Goal: Transaction & Acquisition: Purchase product/service

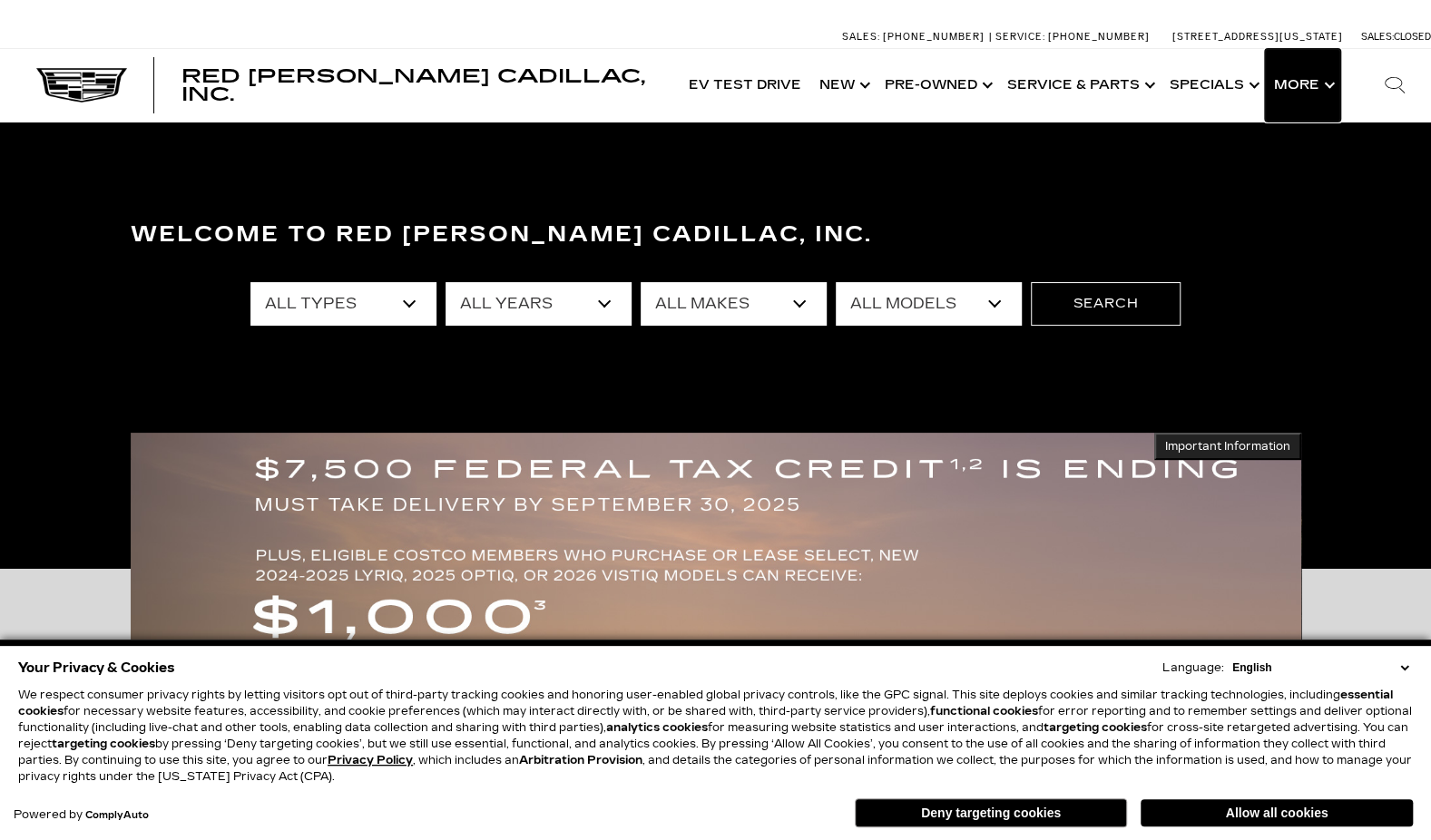
drag, startPoint x: 0, startPoint y: 0, endPoint x: 1316, endPoint y: 87, distance: 1318.9
click at [1316, 87] on button "Show More" at bounding box center [1302, 86] width 75 height 73
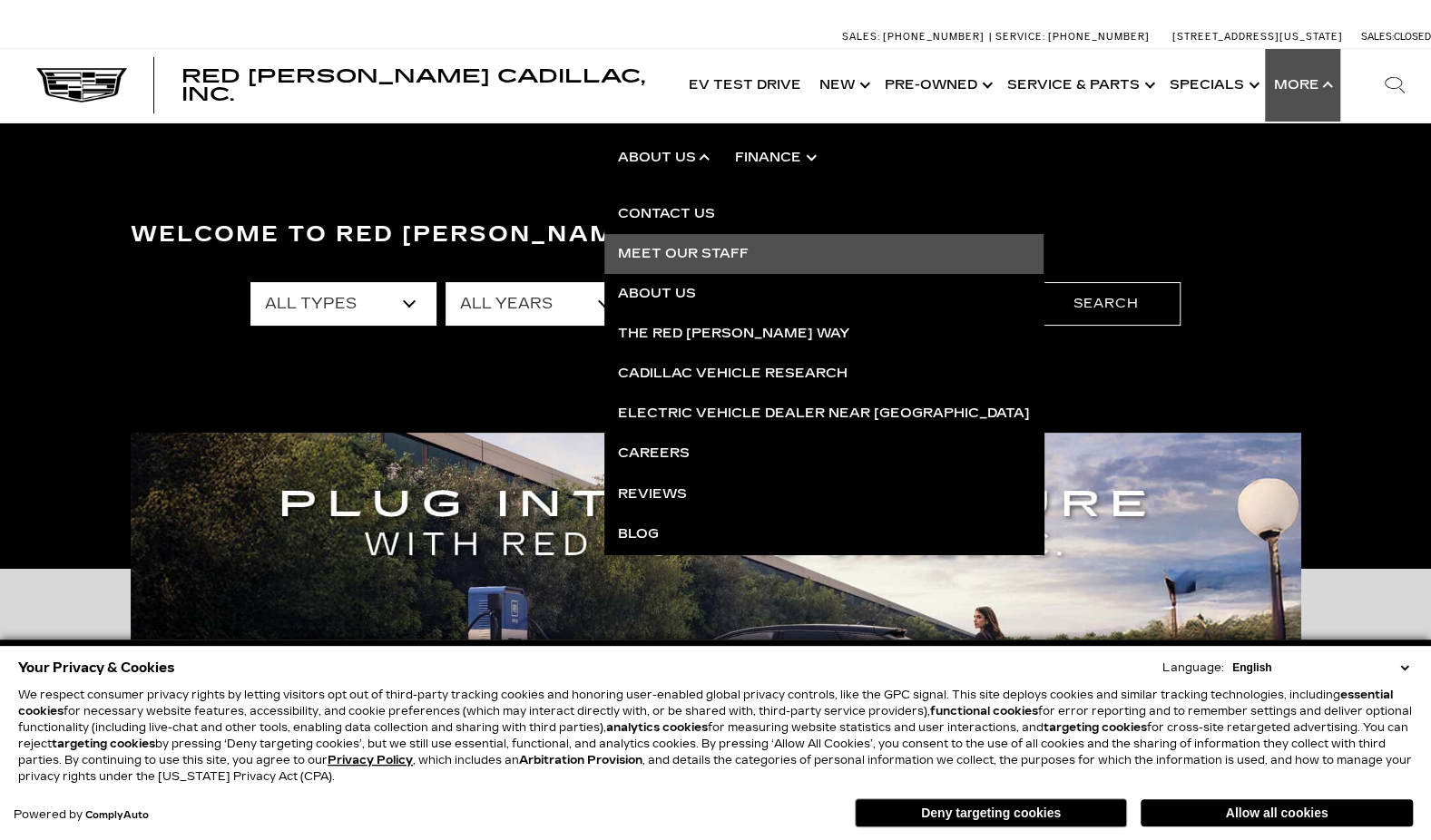
click at [691, 249] on link "Meet Our Staff" at bounding box center [824, 254] width 439 height 40
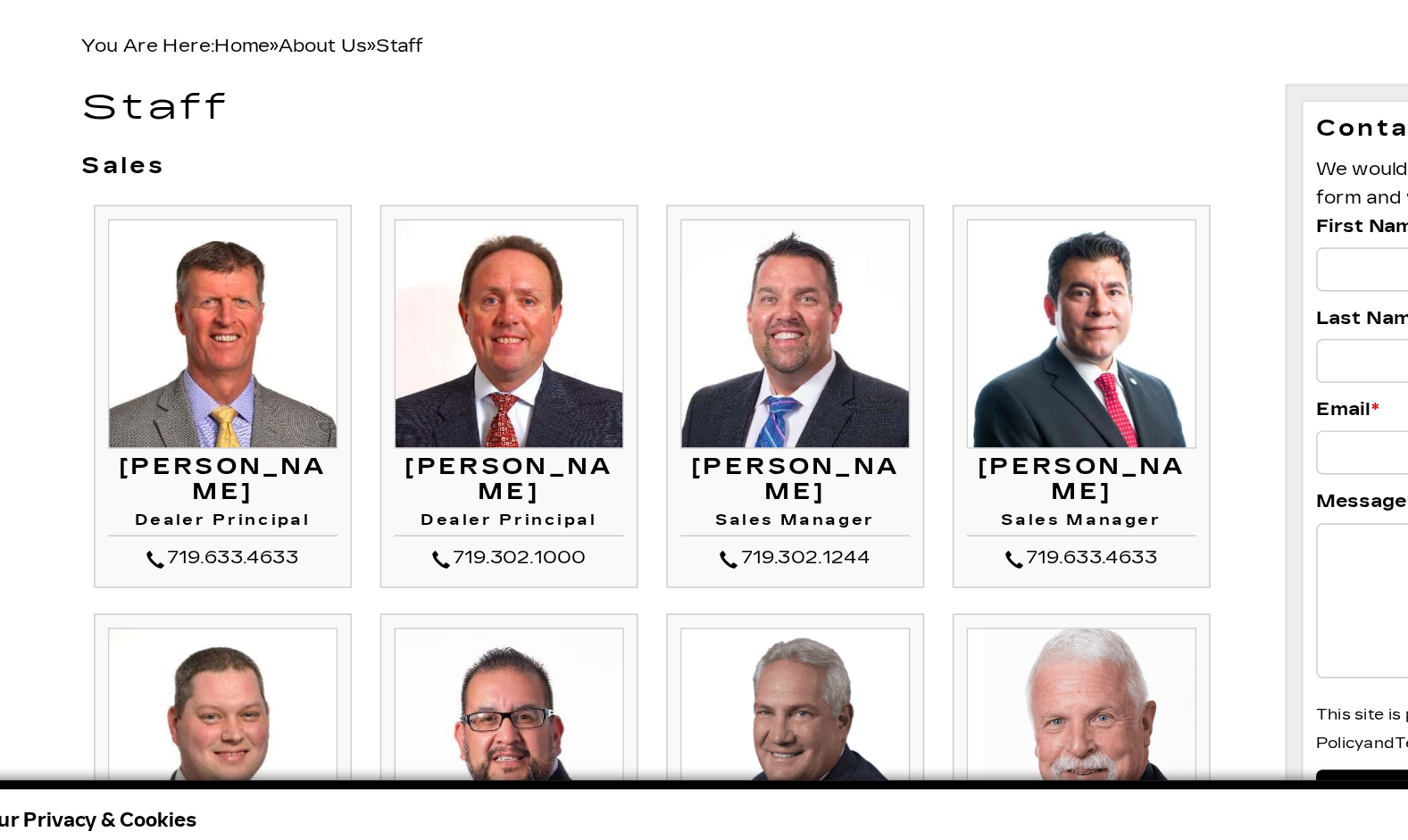
click at [533, 186] on h1 "Staff" at bounding box center [496, 177] width 806 height 26
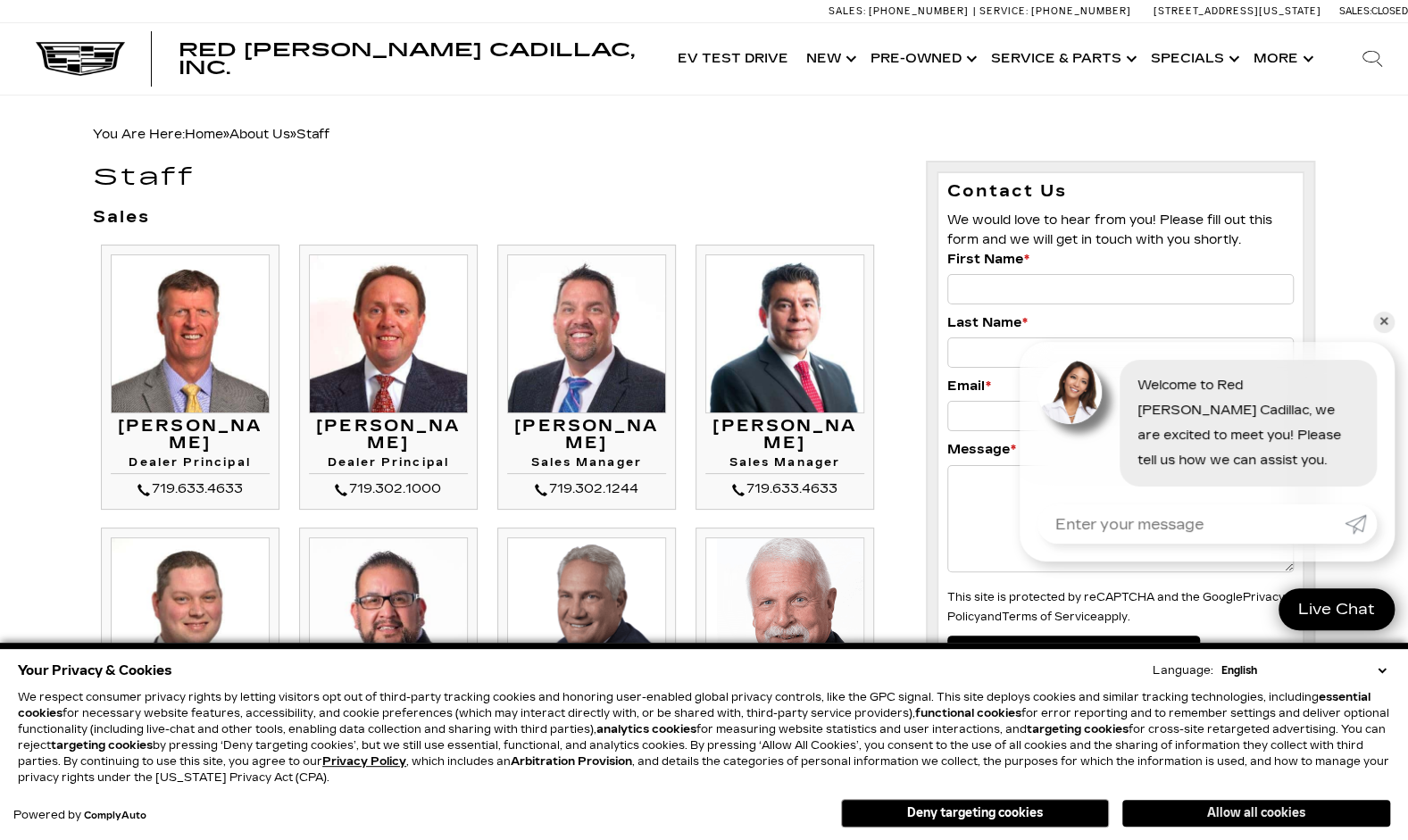
click at [1182, 816] on button "Allow all cookies" at bounding box center [1256, 814] width 267 height 27
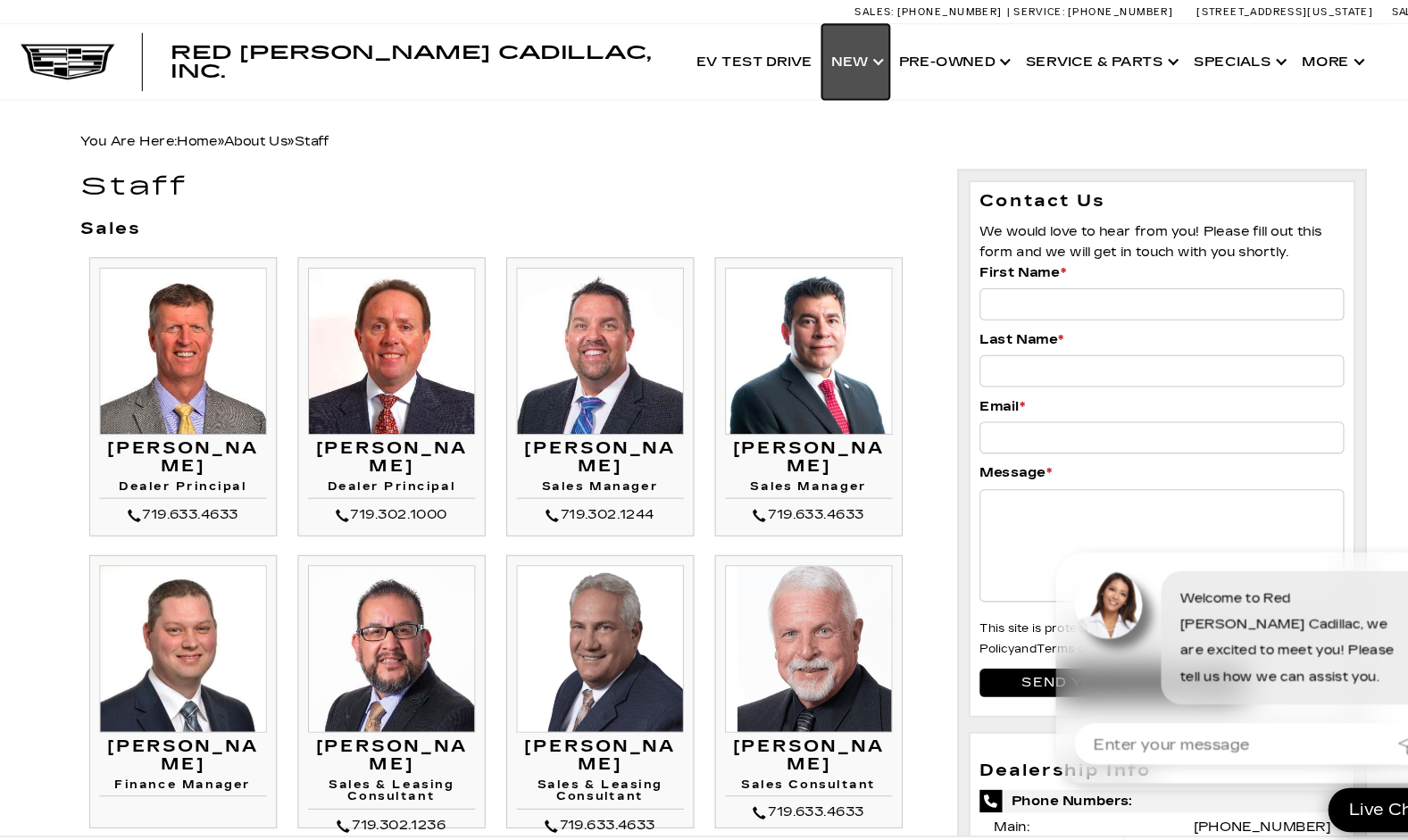
click at [827, 64] on link "Show New" at bounding box center [829, 59] width 64 height 72
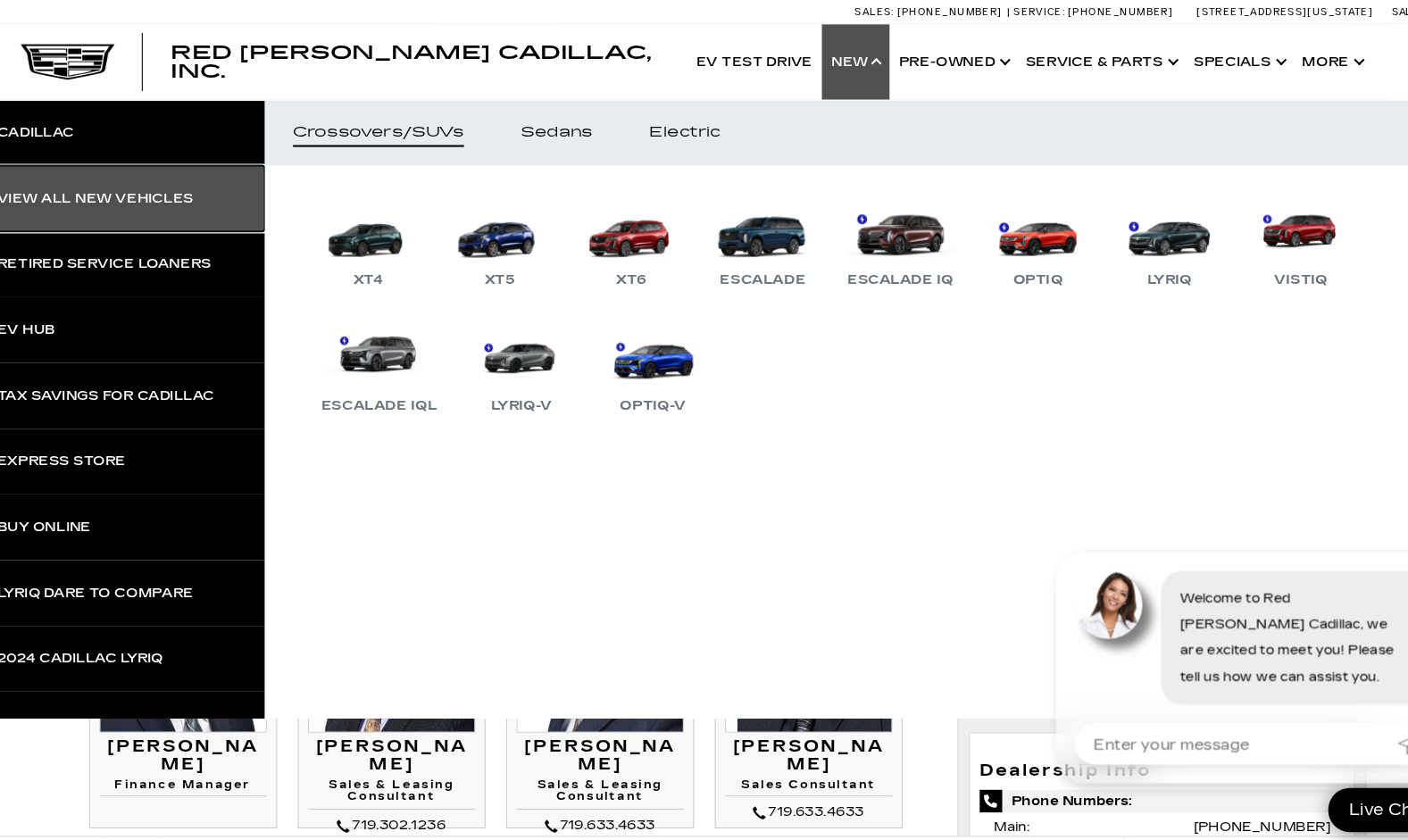
click at [140, 173] on link "View All New Vehicles" at bounding box center [134, 188] width 267 height 62
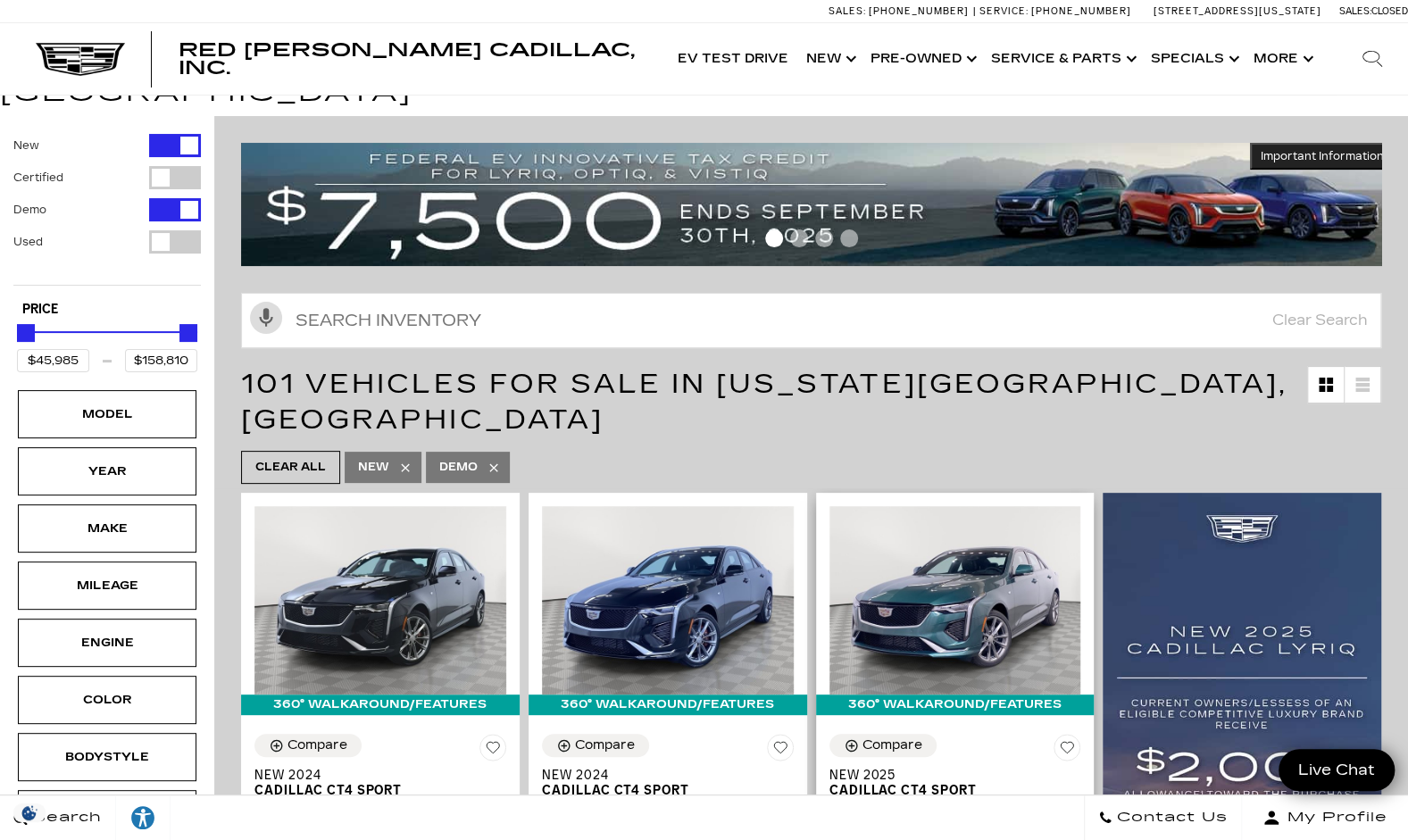
scroll to position [82, 0]
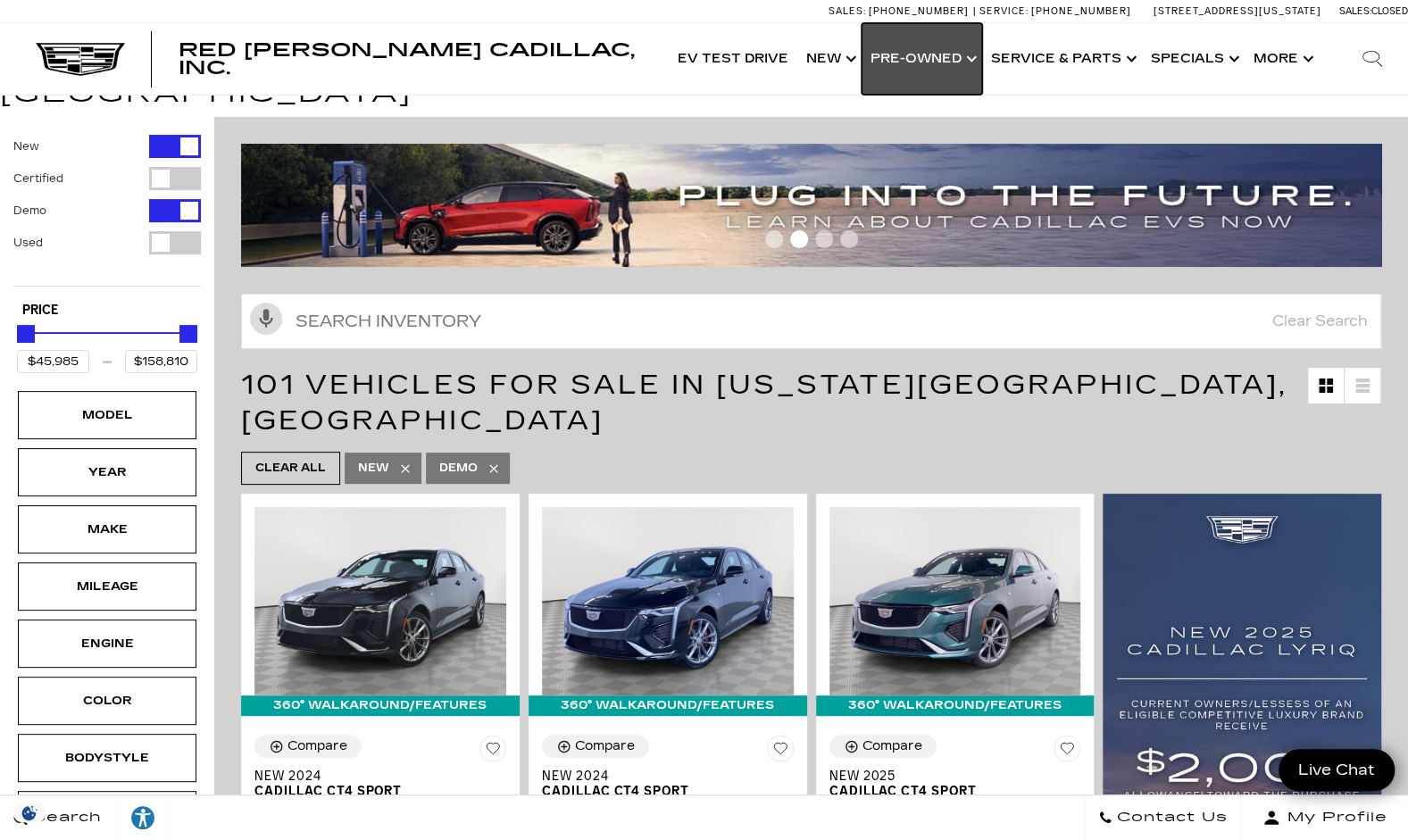
click at [907, 53] on link "Show Pre-Owned" at bounding box center [922, 59] width 120 height 72
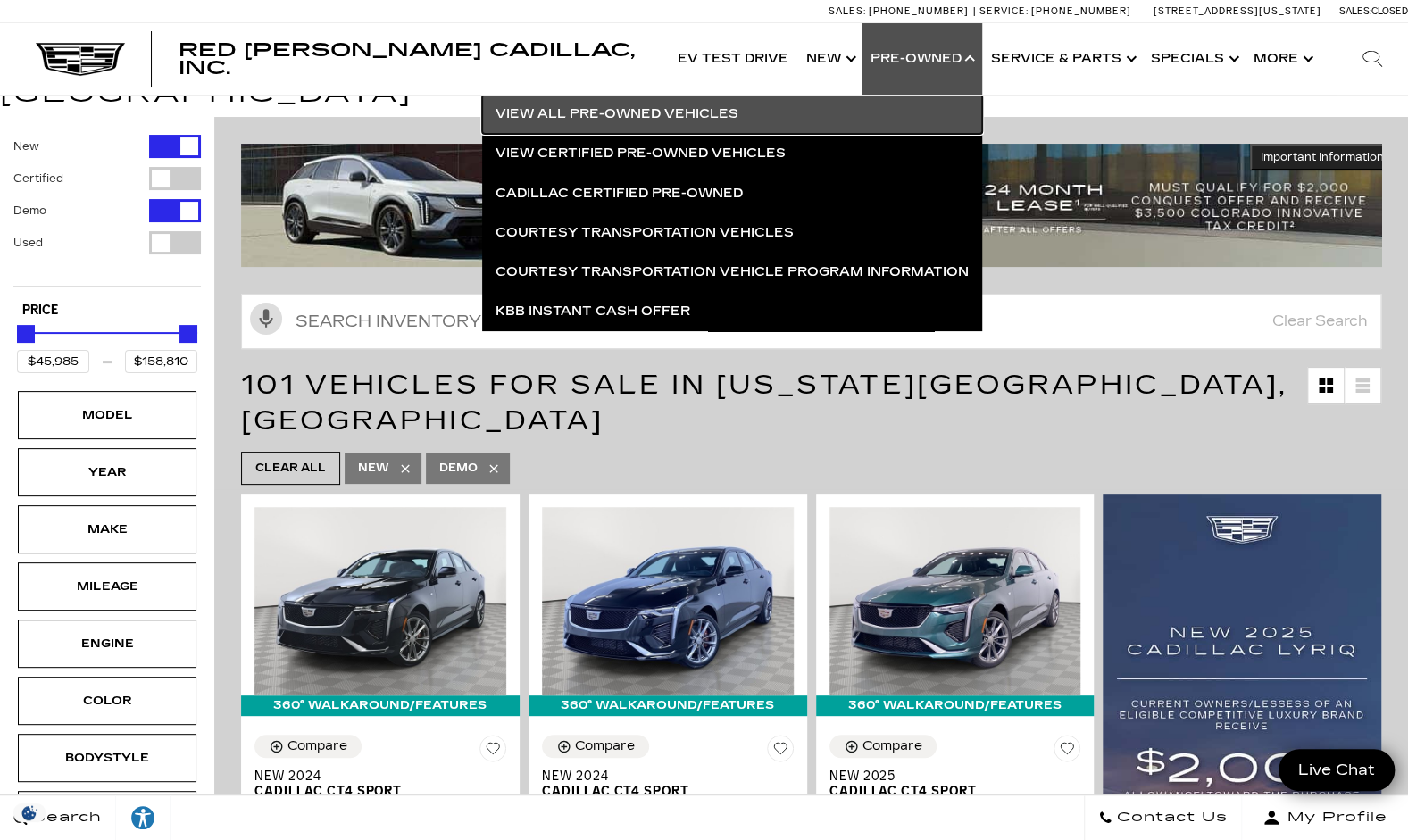
click at [715, 104] on link "View All Pre-Owned Vehicles" at bounding box center [733, 114] width 500 height 40
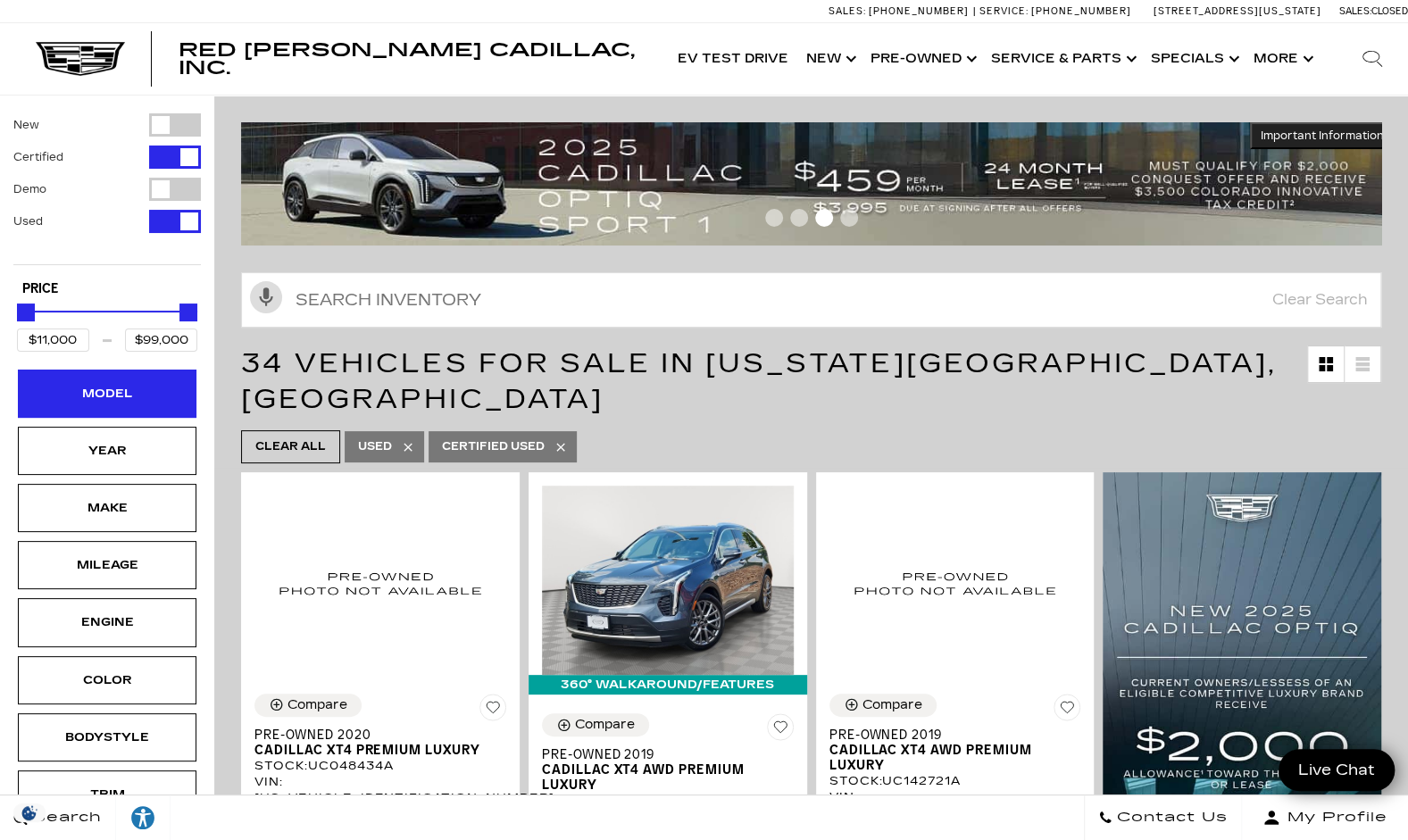
click at [139, 394] on div "Model" at bounding box center [107, 393] width 89 height 19
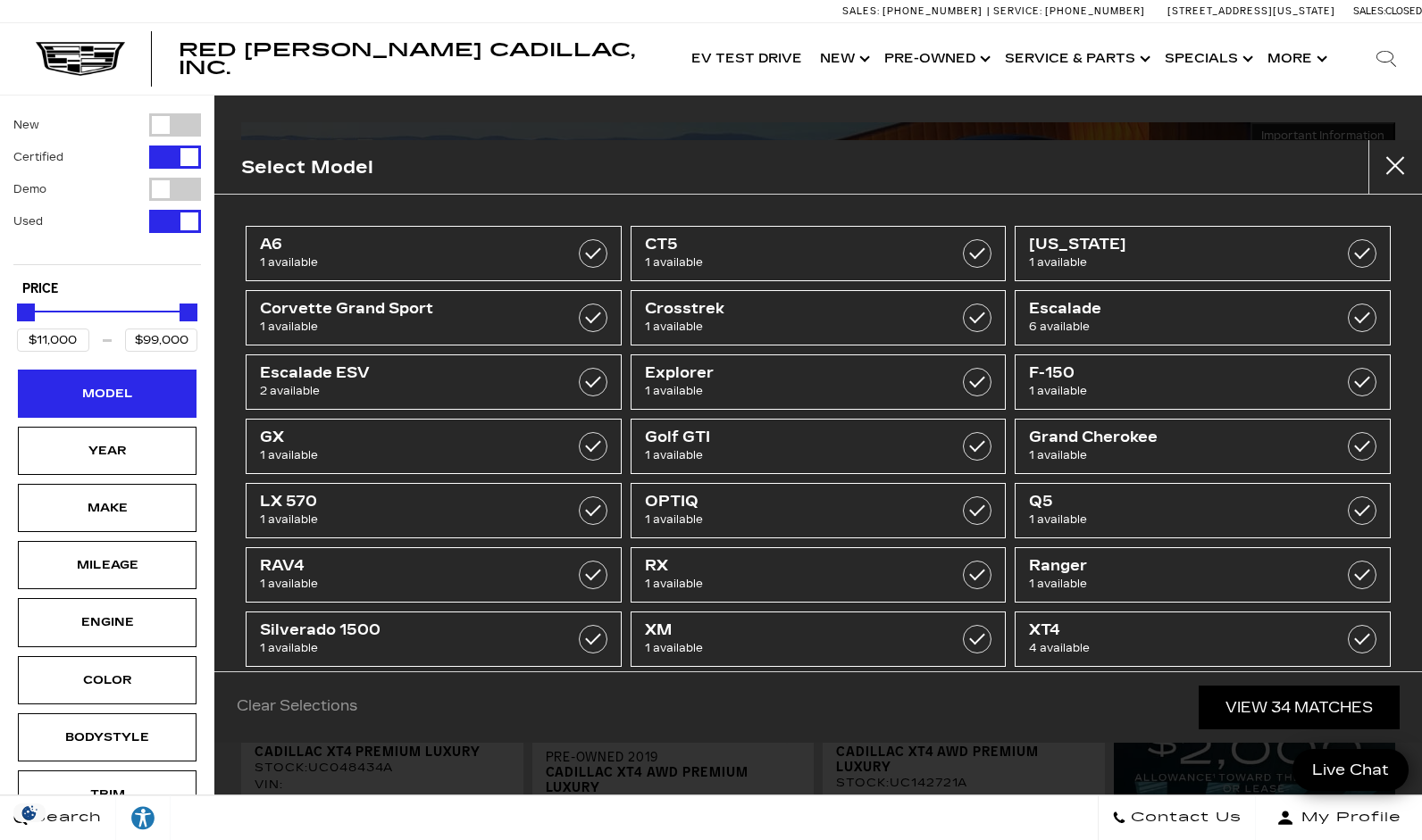
click at [139, 394] on div "Model" at bounding box center [107, 393] width 89 height 19
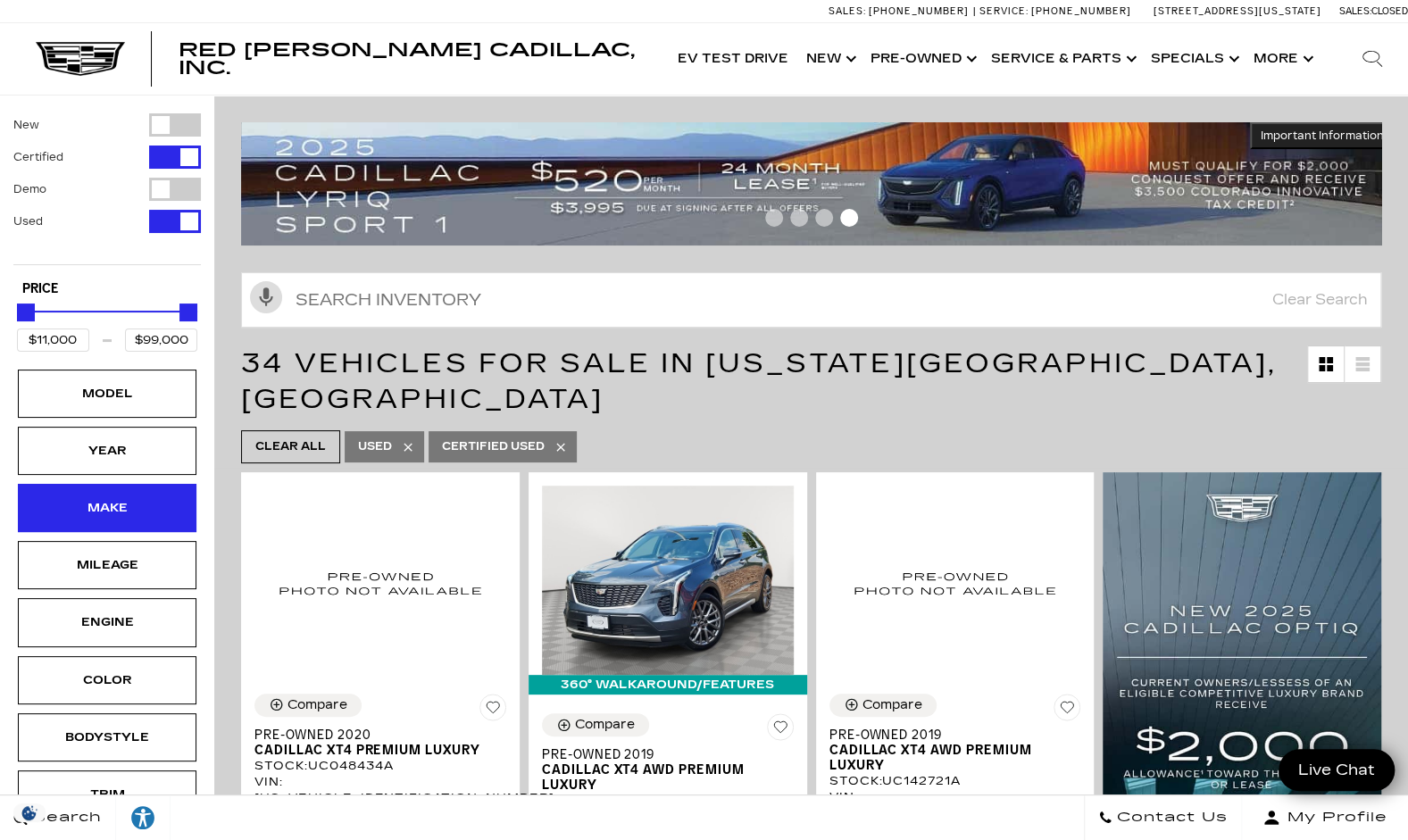
click at [138, 516] on div "Make" at bounding box center [107, 508] width 178 height 48
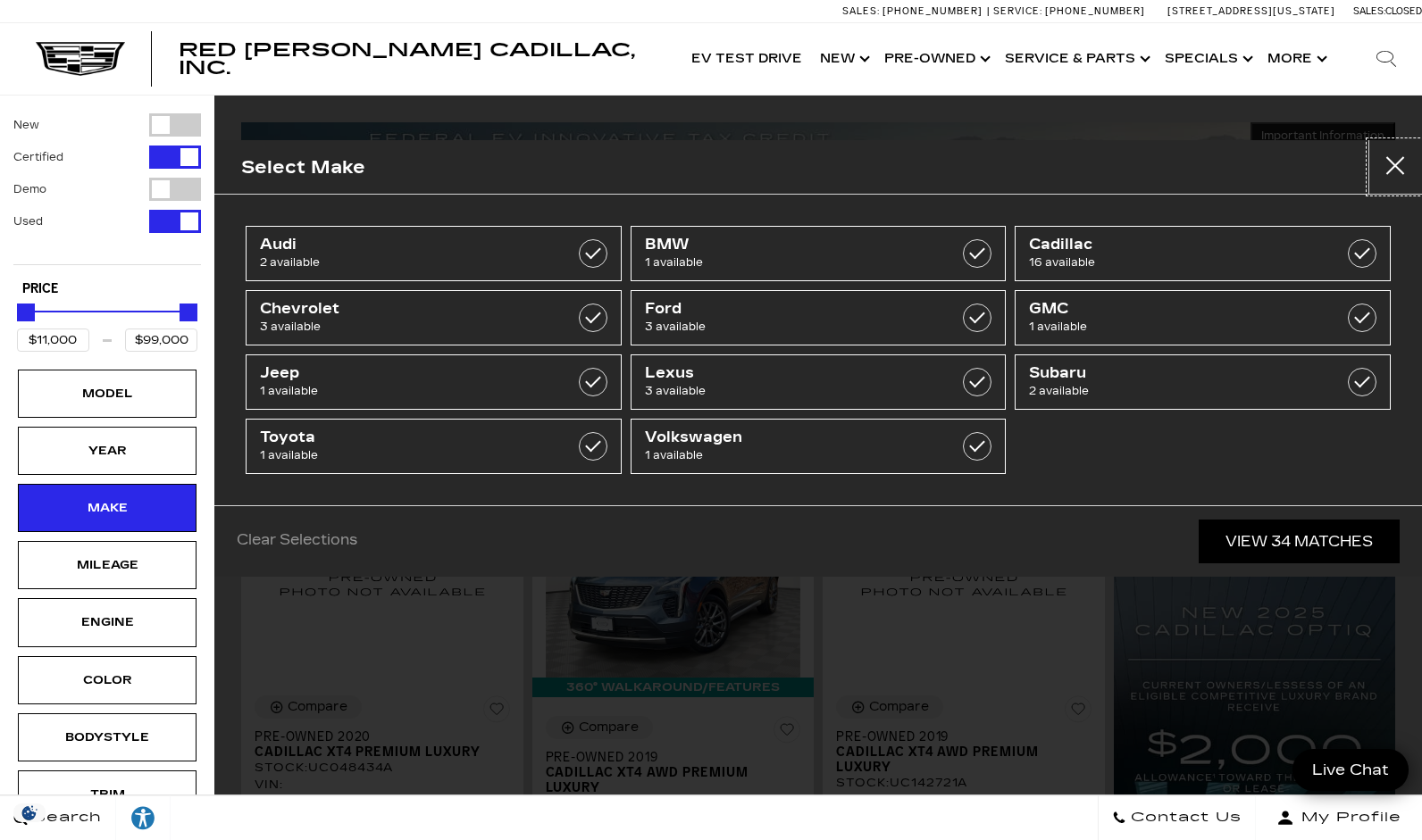
click at [1401, 155] on button "close" at bounding box center [1394, 167] width 53 height 53
